Goal: Check status

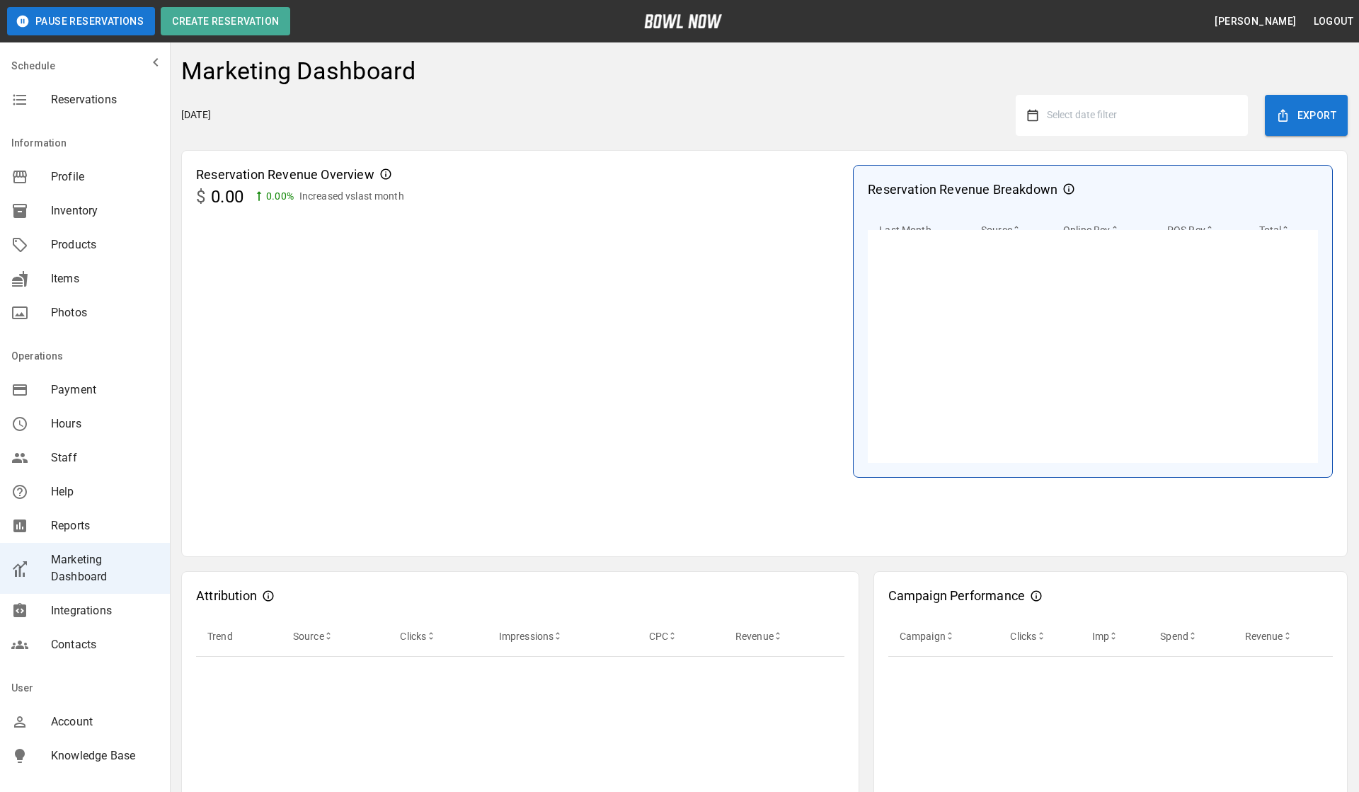
click at [1087, 120] on span "Select date filter" at bounding box center [1082, 114] width 70 height 11
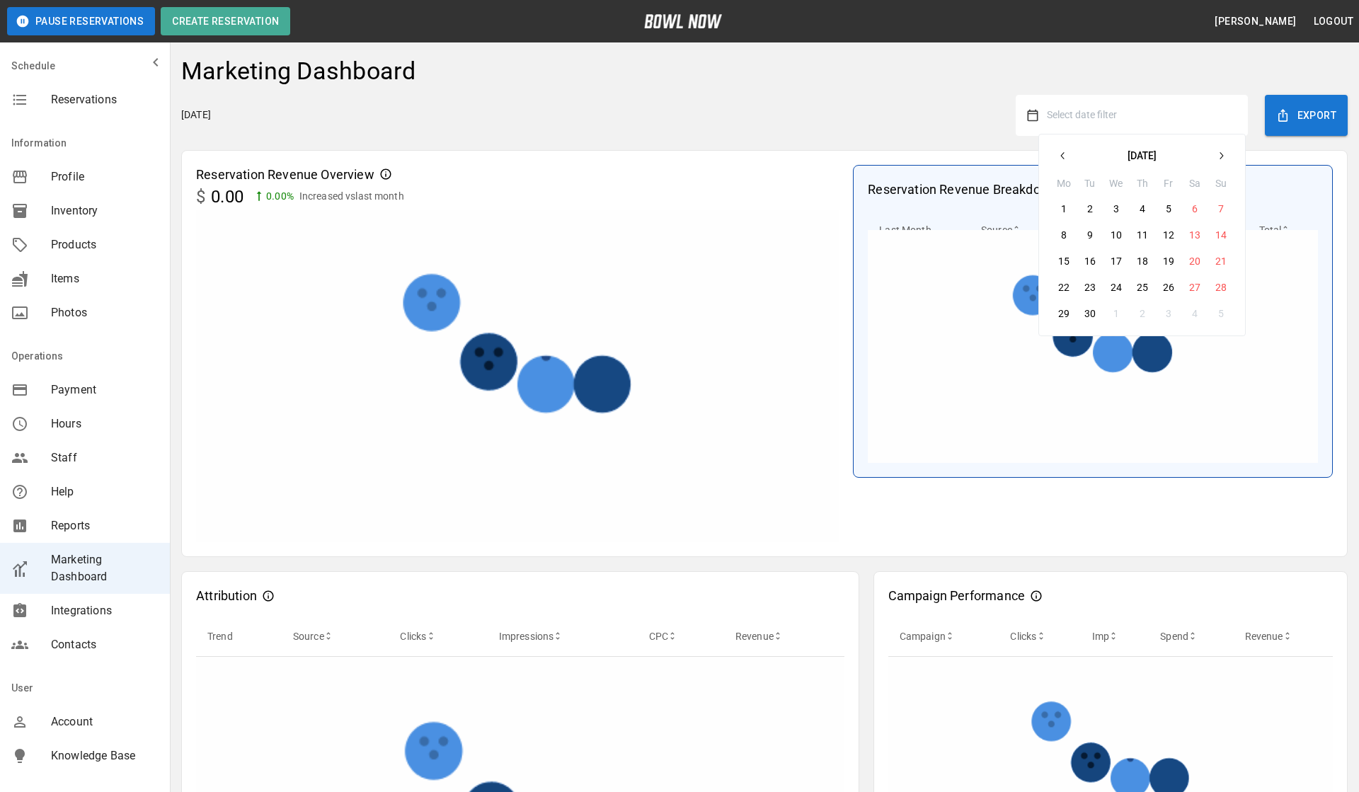
click at [1064, 156] on icon "button" at bounding box center [1062, 155] width 11 height 11
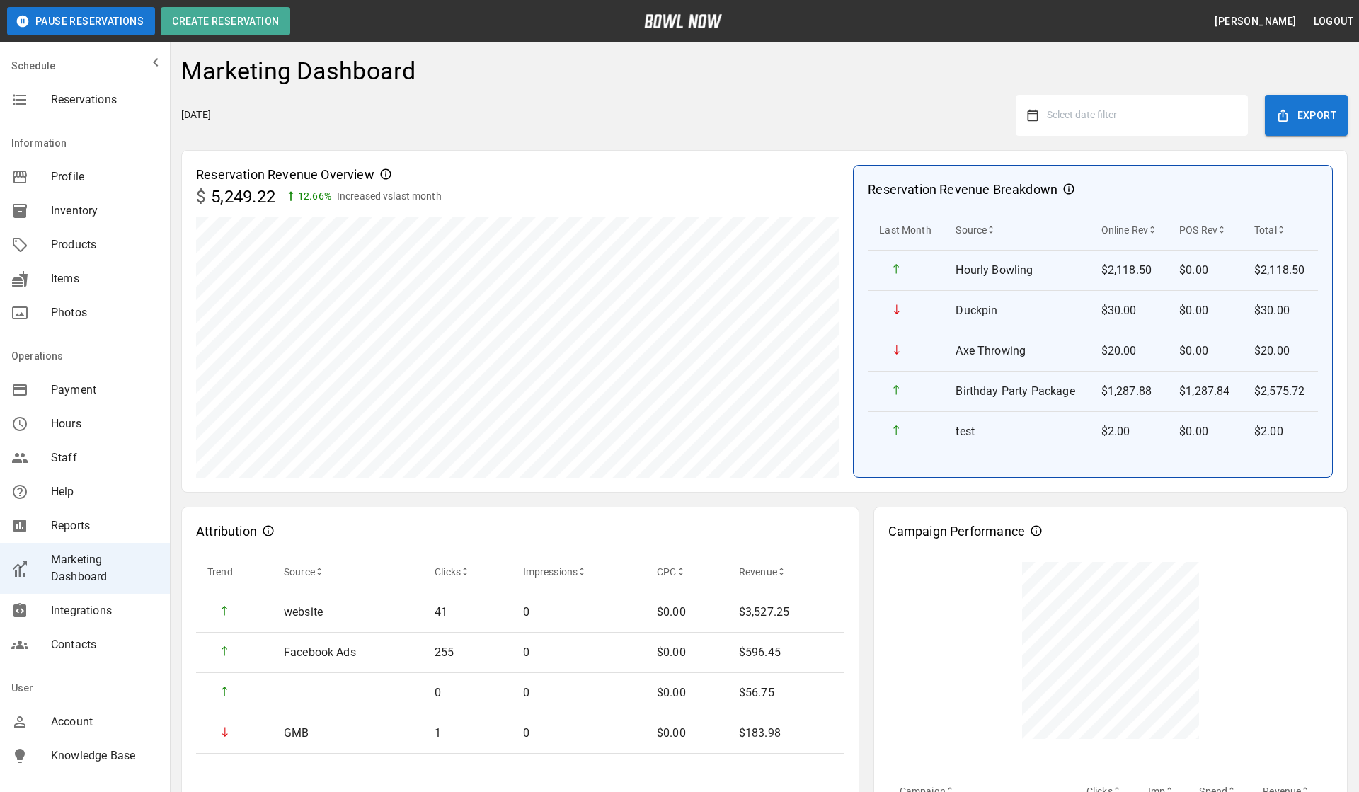
click at [867, 134] on div "[DATE] Select date filter [DATE] Mo Tu We Th Fr Sa Su 28 29 30 31 1 2 3 4 5 6 7…" at bounding box center [764, 115] width 1166 height 41
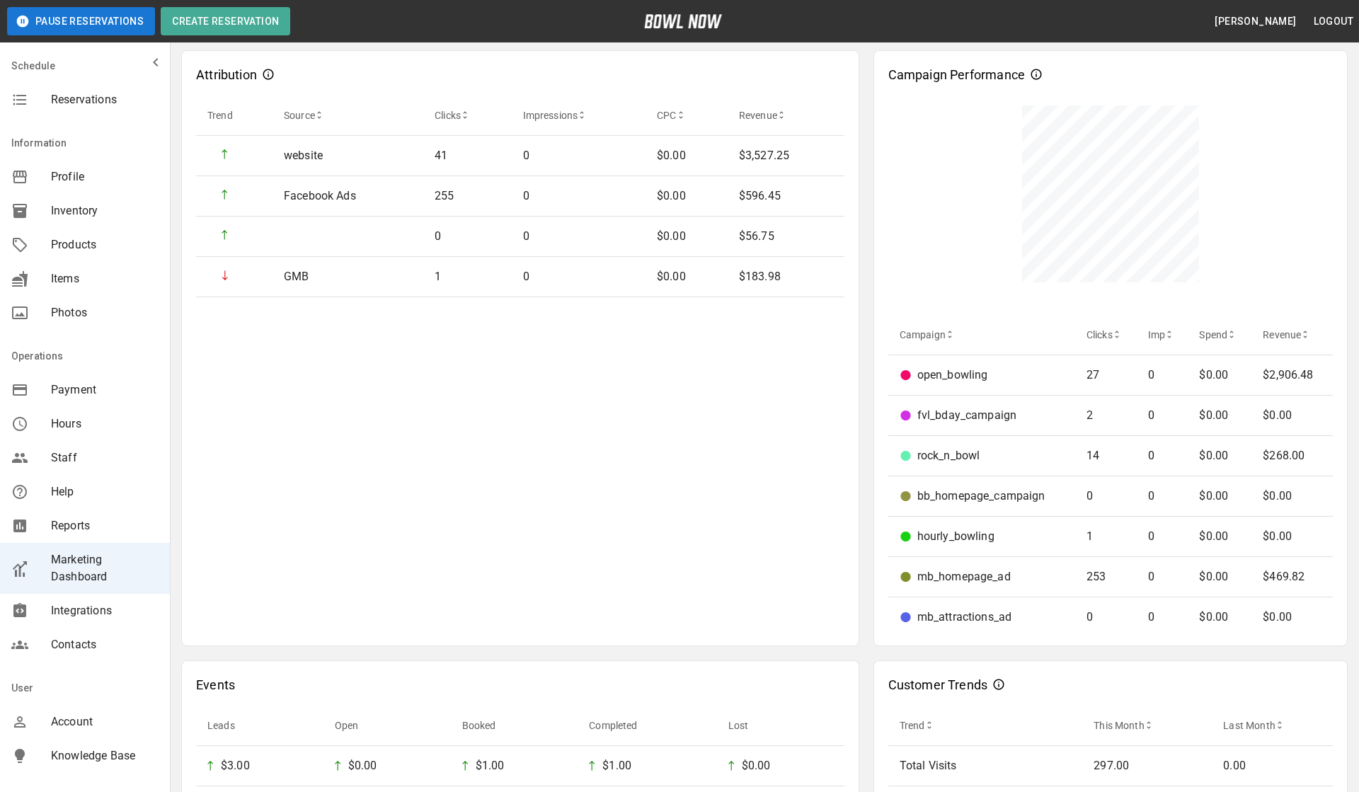
scroll to position [455, 0]
click at [222, 76] on p "Attribution" at bounding box center [226, 76] width 61 height 19
click at [227, 58] on div "Attribution Trend Source Clicks Impressions CPC Revenue website 41 0 $0.00 $3,5…" at bounding box center [520, 350] width 678 height 596
drag, startPoint x: 204, startPoint y: 59, endPoint x: 745, endPoint y: 562, distance: 738.7
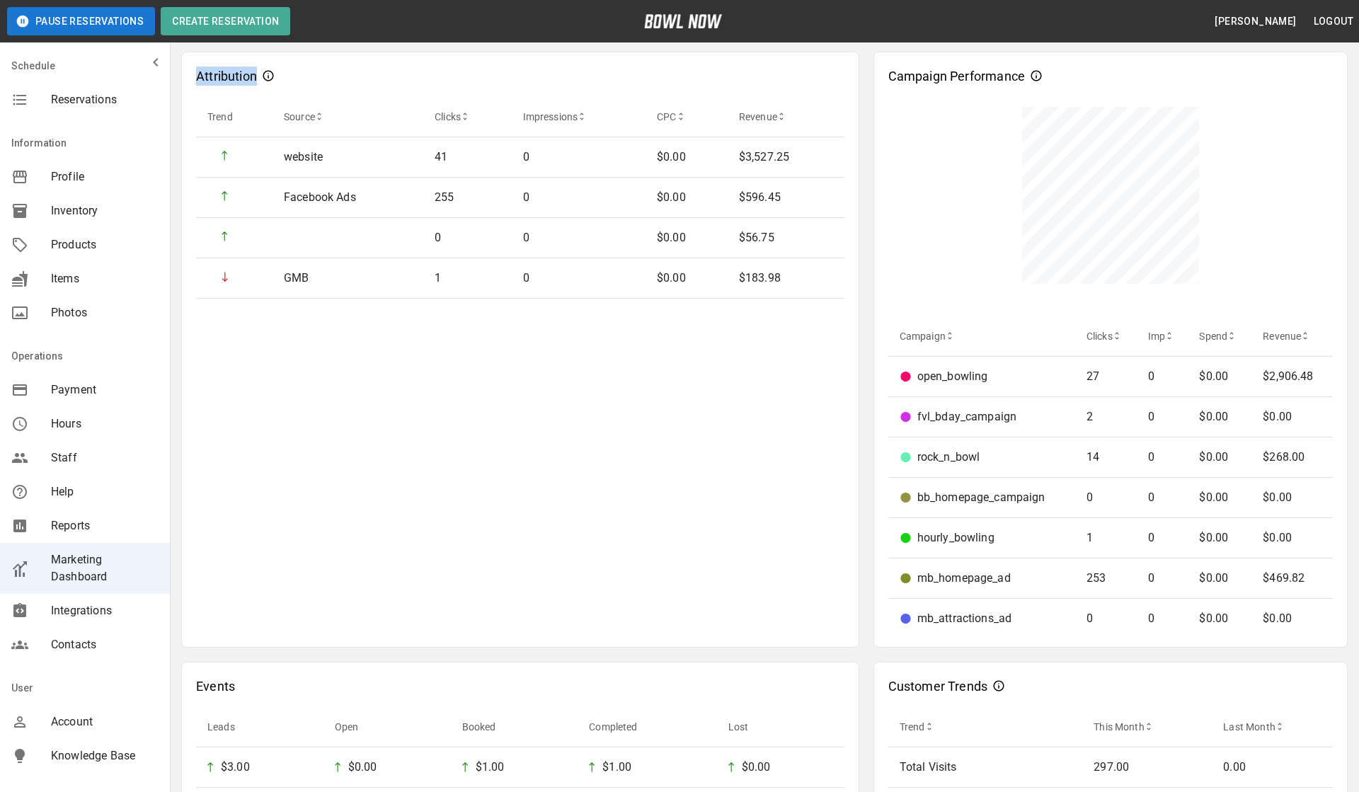
click at [745, 563] on div "Attribution Trend Source Clicks Impressions CPC Revenue website 41 0 $0.00 $3,5…" at bounding box center [520, 350] width 678 height 596
click at [878, 71] on div "Campaign Performance Campaign Clicks Imp Spend Revenue open_bowling 27 0 $0.00 …" at bounding box center [1110, 350] width 474 height 596
click at [861, 275] on div "Attribution Trend Source Clicks Impressions CPC Revenue website 41 0 $0.00 $3,5…" at bounding box center [764, 461] width 1166 height 846
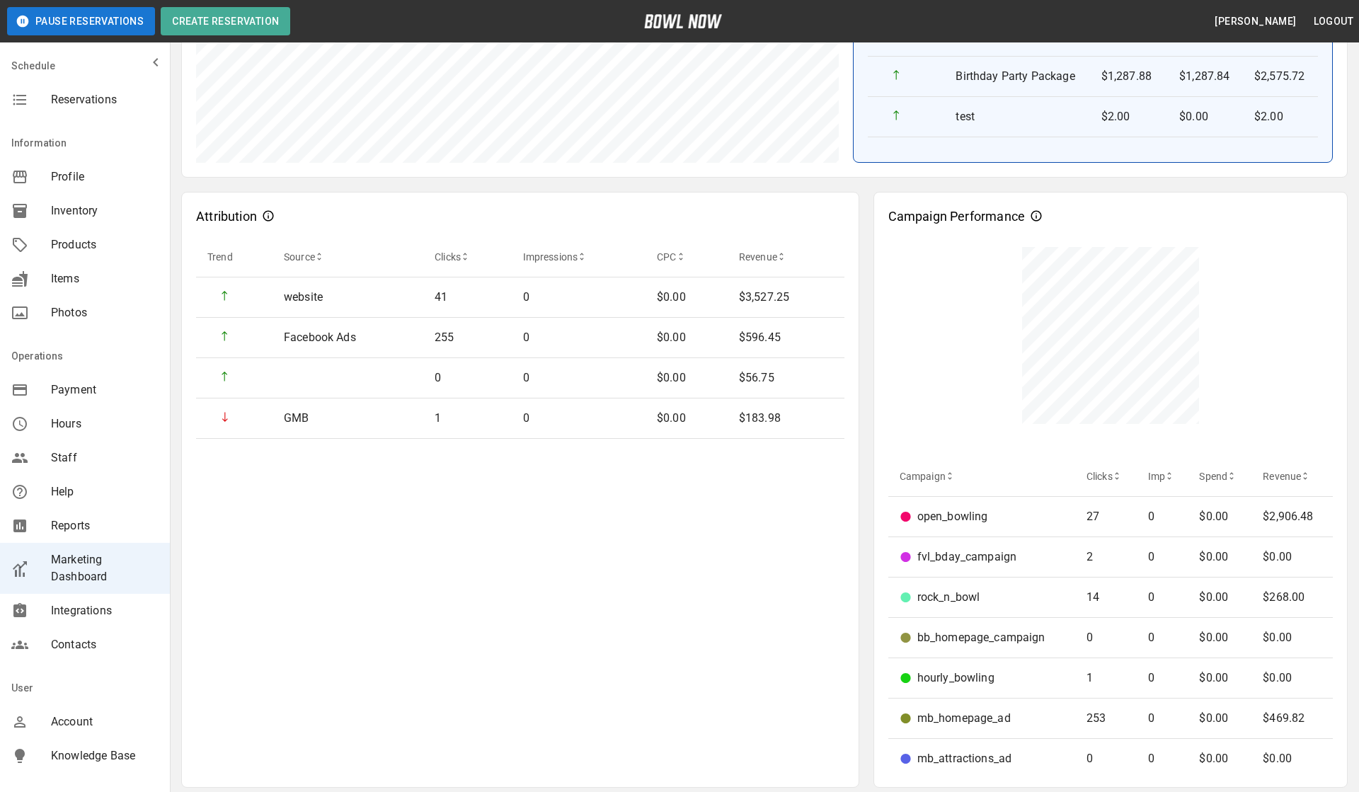
scroll to position [316, 0]
